Goal: Task Accomplishment & Management: Manage account settings

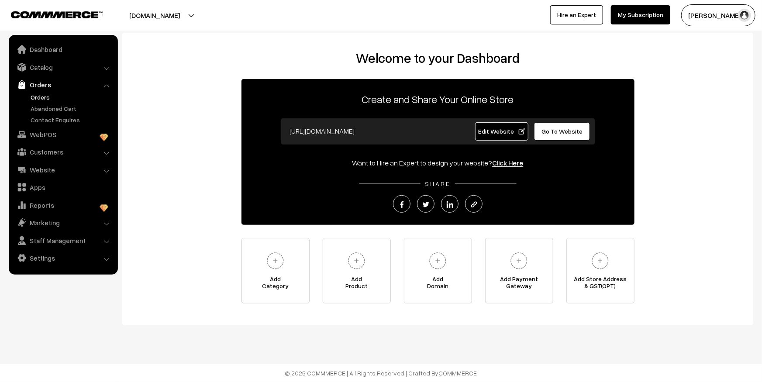
click at [44, 96] on link "Orders" at bounding box center [71, 97] width 86 height 9
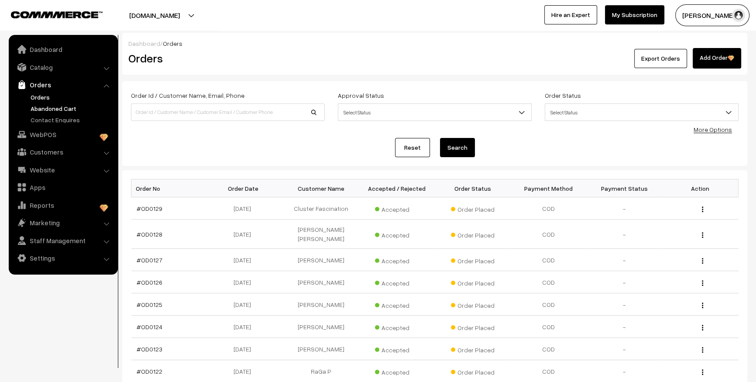
click at [44, 108] on link "Abandoned Cart" at bounding box center [71, 108] width 86 height 9
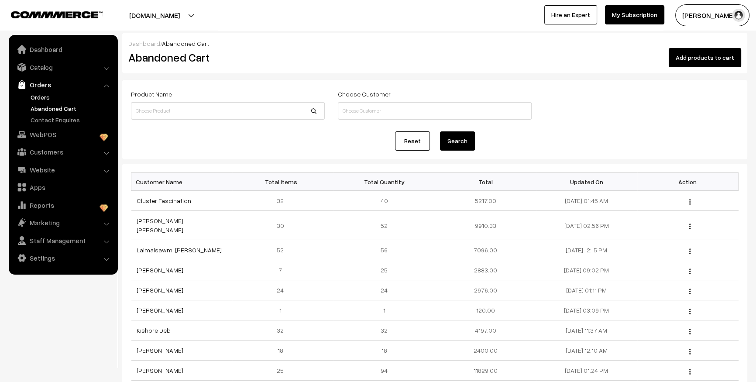
click at [44, 96] on link "Orders" at bounding box center [71, 97] width 86 height 9
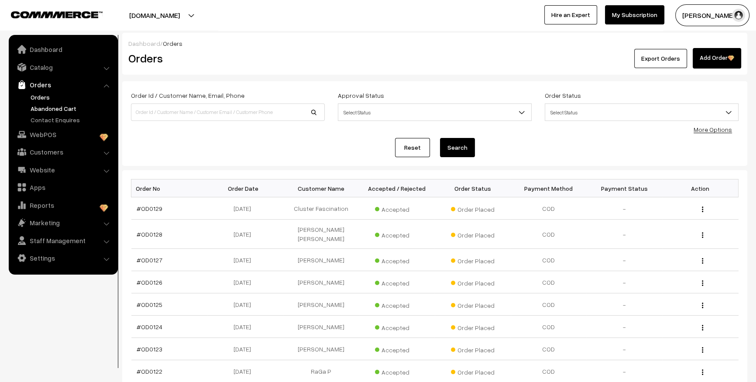
click at [46, 109] on link "Abandoned Cart" at bounding box center [71, 108] width 86 height 9
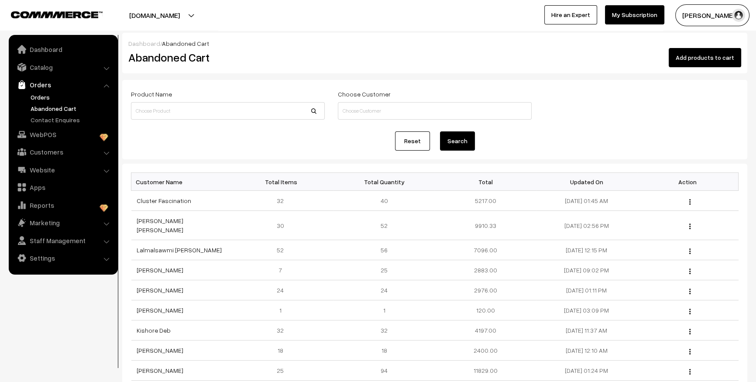
click at [45, 93] on link "Orders" at bounding box center [71, 97] width 86 height 9
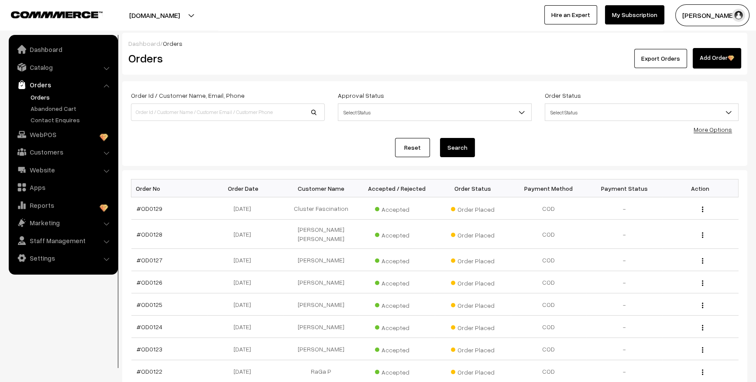
click at [42, 97] on link "Orders" at bounding box center [71, 97] width 86 height 9
click at [45, 94] on link "Orders" at bounding box center [71, 97] width 86 height 9
